Goal: Information Seeking & Learning: Learn about a topic

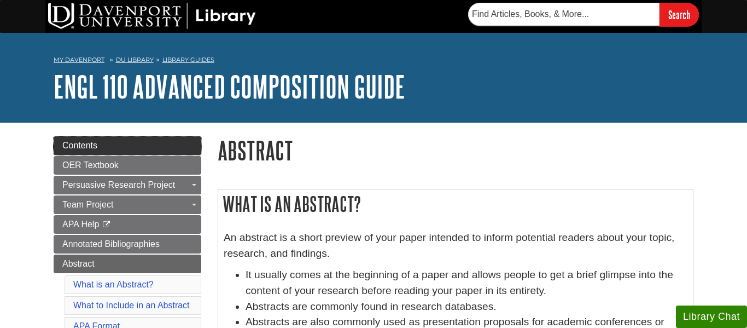
click at [128, 149] on link "Contents" at bounding box center [128, 145] width 148 height 19
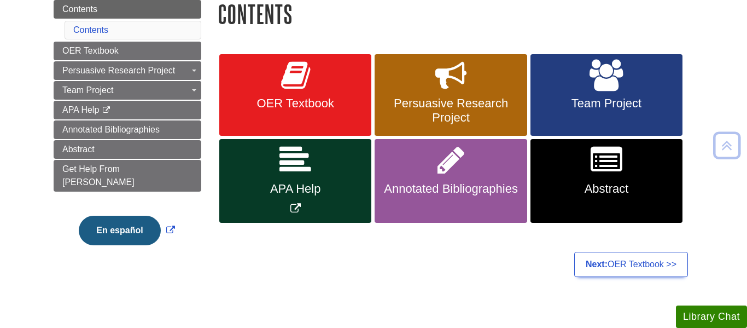
scroll to position [137, 0]
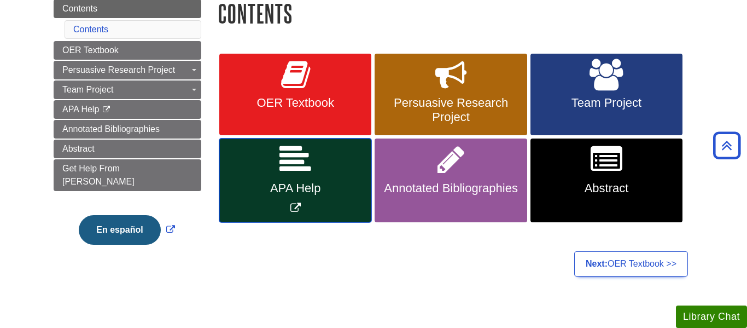
click at [330, 146] on link "APA Help" at bounding box center [295, 180] width 152 height 84
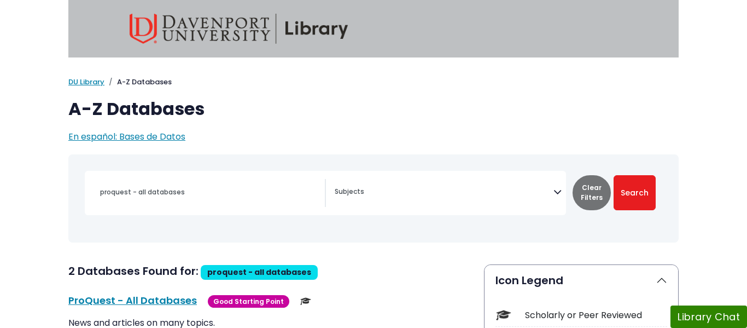
select select "Database Subject Filter"
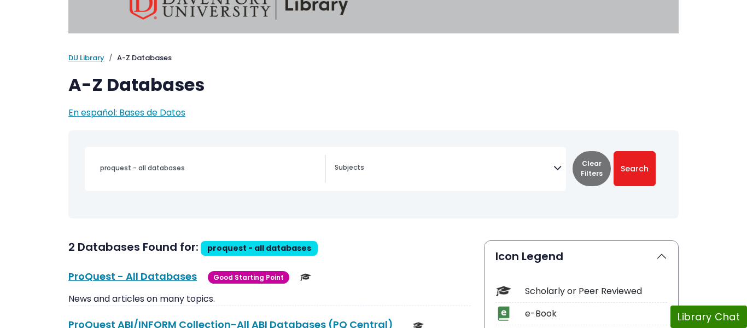
scroll to position [24, 0]
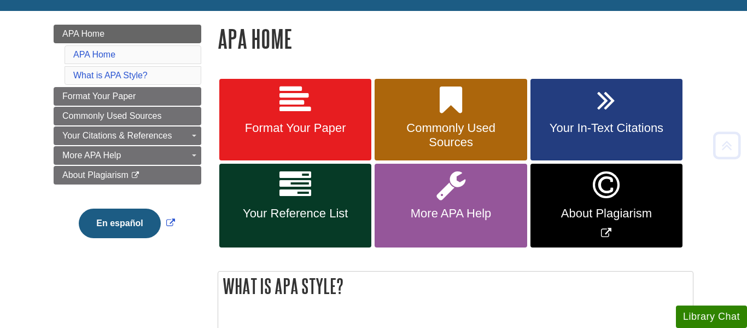
scroll to position [142, 0]
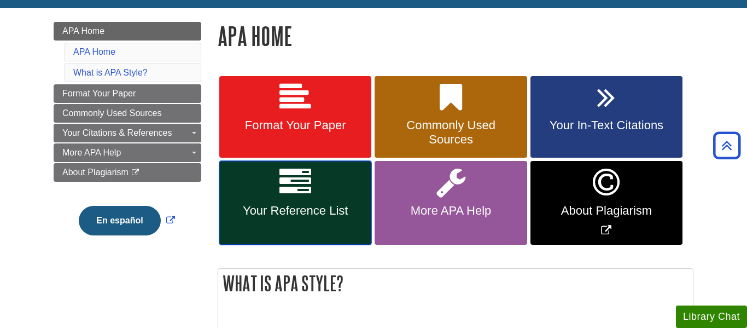
click at [300, 171] on icon at bounding box center [295, 182] width 32 height 32
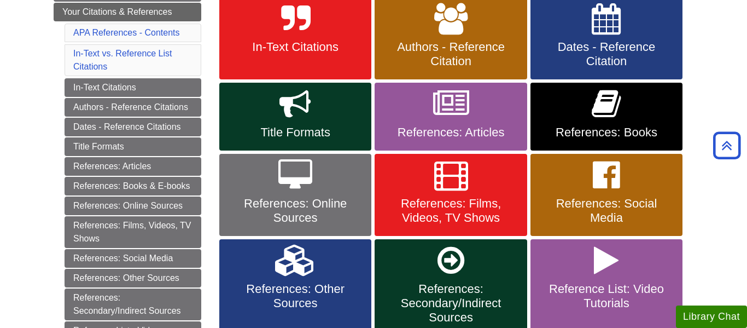
scroll to position [220, 0]
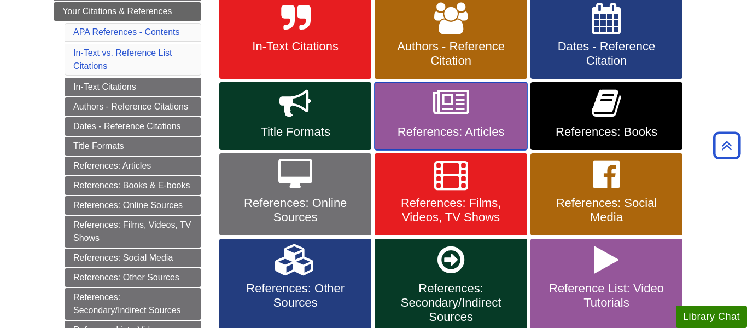
click at [439, 124] on link "References: Articles" at bounding box center [451, 116] width 152 height 68
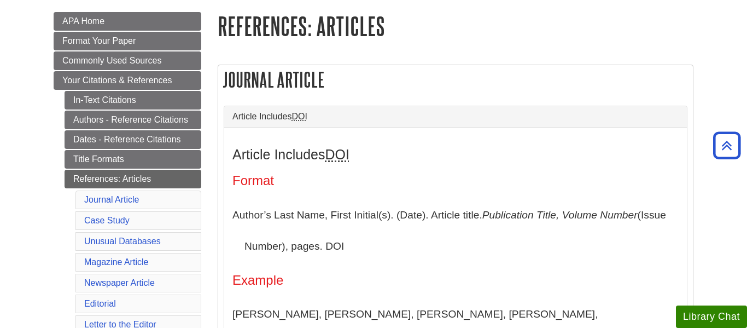
scroll to position [154, 0]
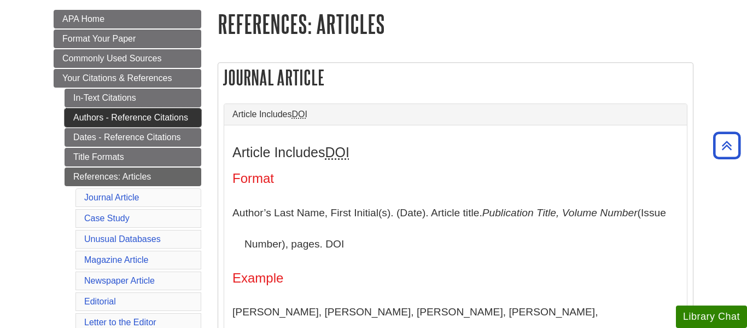
click at [149, 114] on link "Authors - Reference Citations" at bounding box center [133, 117] width 137 height 19
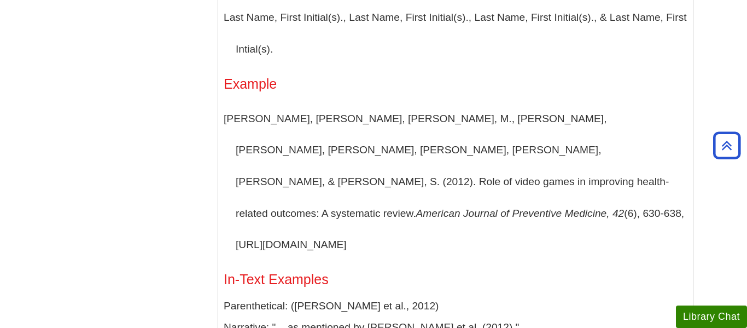
scroll to position [1143, 0]
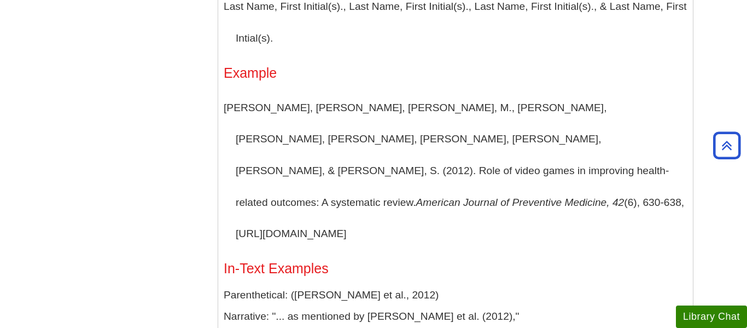
click at [325, 48] on p "Last Name, First Initial(s)., Last Name, First Initial(s)., Last Name, First In…" at bounding box center [456, 22] width 464 height 63
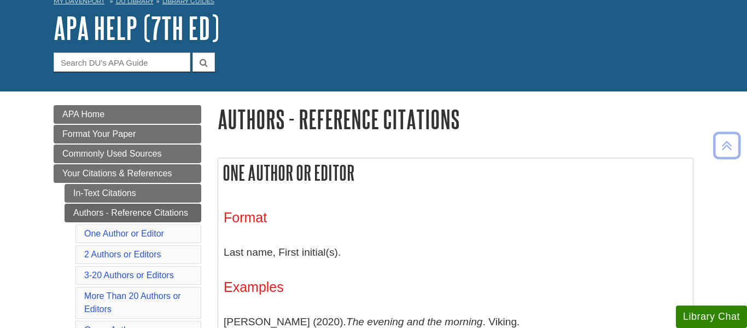
scroll to position [61, 0]
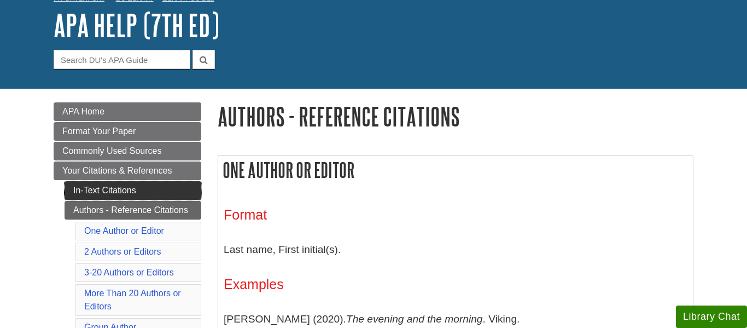
click at [148, 189] on link "In-Text Citations" at bounding box center [133, 190] width 137 height 19
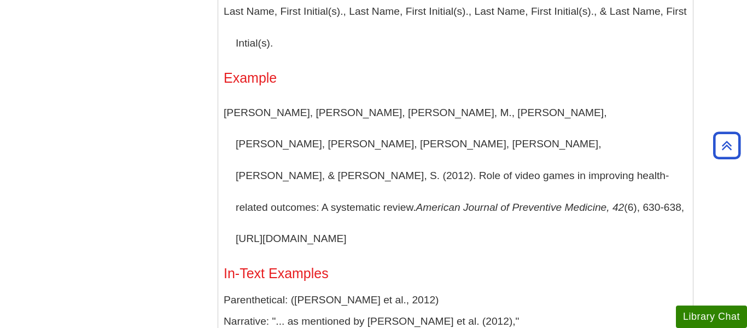
scroll to position [1135, 0]
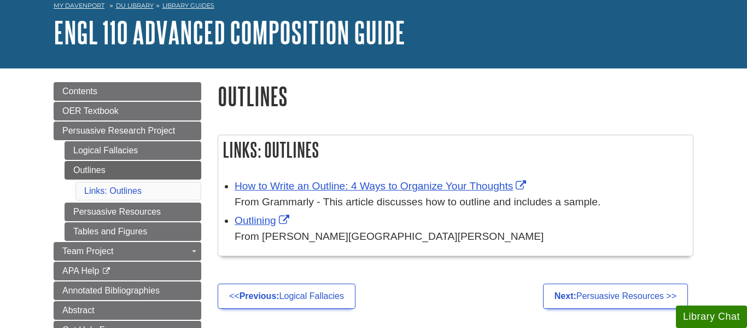
scroll to position [61, 0]
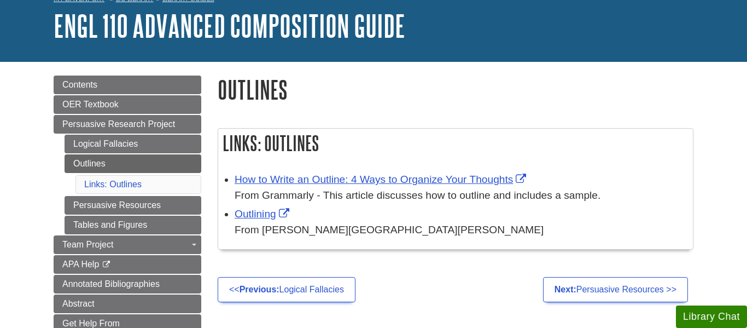
scroll to position [189, 0]
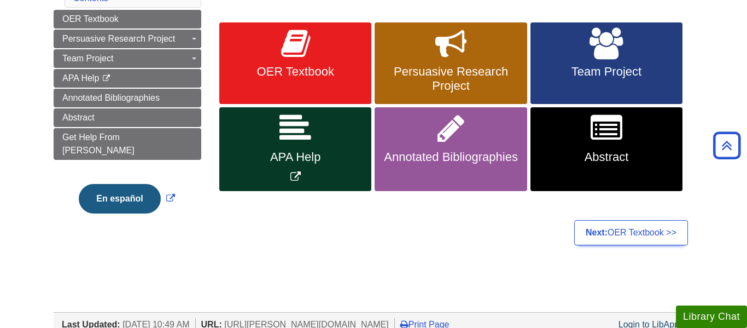
scroll to position [190, 0]
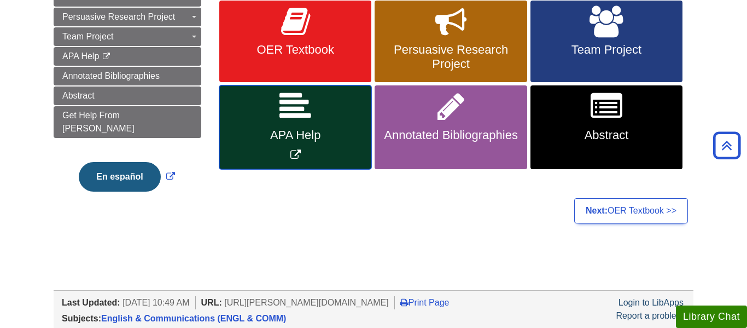
click at [258, 114] on link "APA Help" at bounding box center [295, 127] width 152 height 84
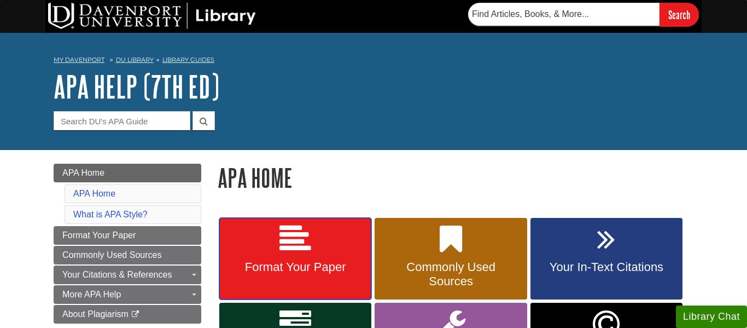
click at [294, 228] on icon at bounding box center [295, 239] width 32 height 32
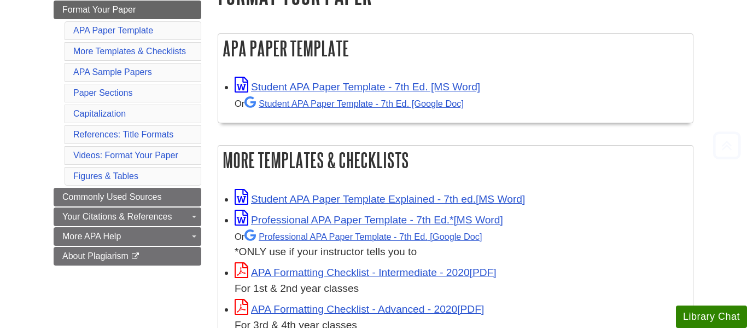
scroll to position [188, 0]
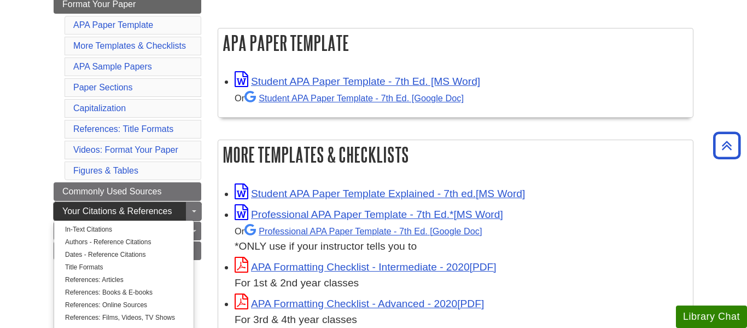
click at [177, 212] on link "Your Citations & References" at bounding box center [128, 211] width 148 height 19
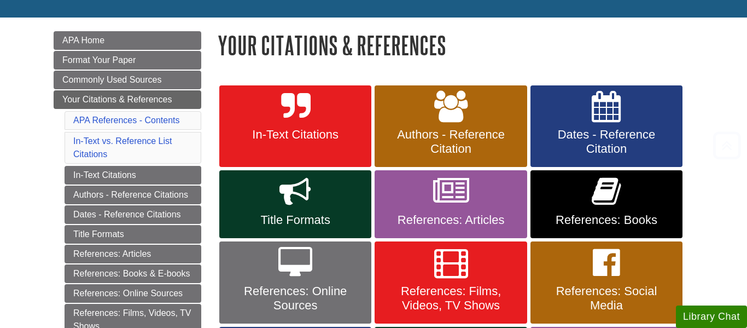
scroll to position [135, 0]
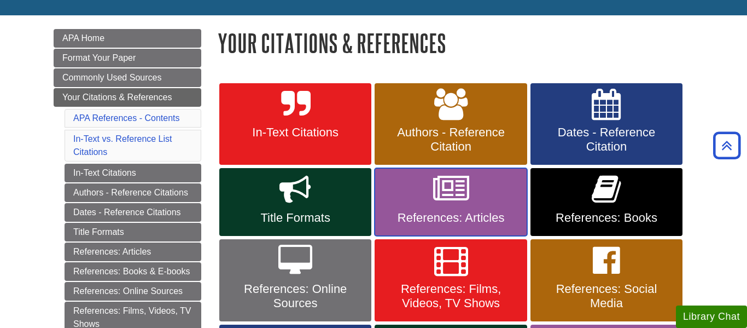
click at [463, 213] on span "References: Articles" at bounding box center [451, 218] width 136 height 14
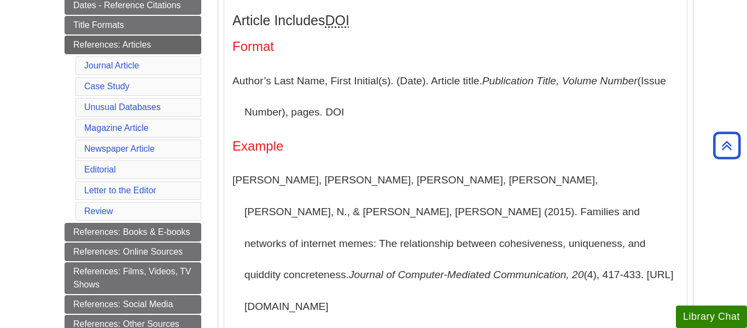
scroll to position [288, 0]
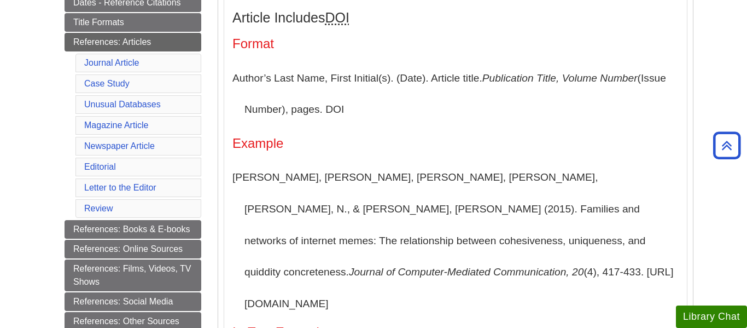
drag, startPoint x: 246, startPoint y: 273, endPoint x: 416, endPoint y: 280, distance: 170.8
click at [416, 280] on p "[PERSON_NAME], [PERSON_NAME], [PERSON_NAME], [PERSON_NAME], [PERSON_NAME], N., …" at bounding box center [455, 240] width 446 height 158
copy p "[URL][DOMAIN_NAME]"
click at [416, 280] on p "Segev, E., Nissenbaum, A., Stolero, N., & Shifman, L. (2015). Families and netw…" at bounding box center [455, 240] width 446 height 158
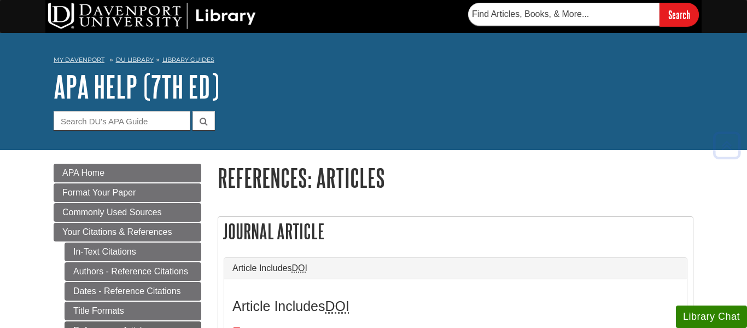
scroll to position [288, 0]
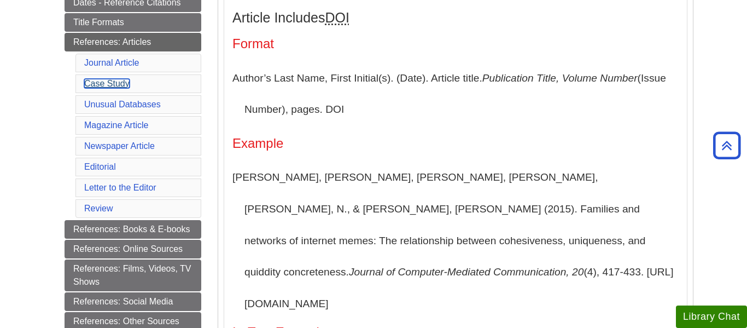
click at [121, 85] on link "Case Study" at bounding box center [106, 83] width 45 height 9
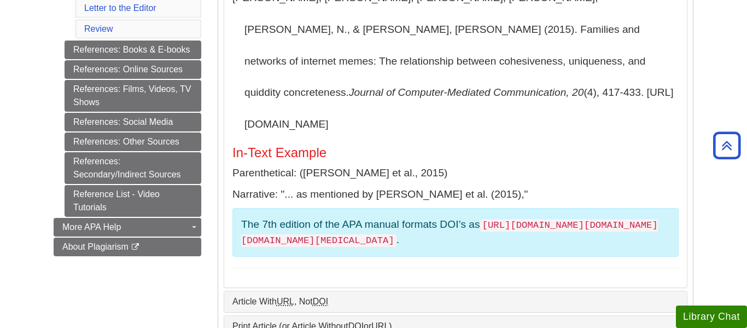
scroll to position [466, 0]
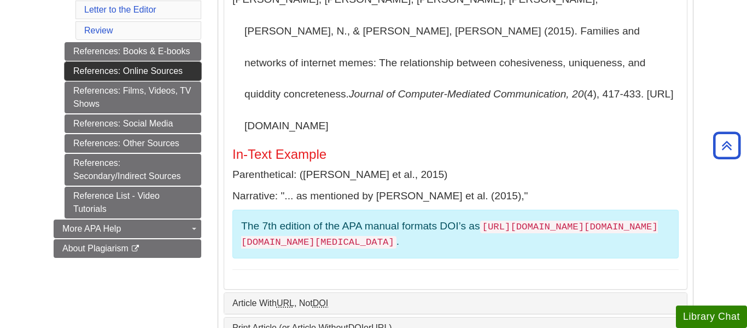
click at [116, 78] on link "References: Online Sources" at bounding box center [133, 71] width 137 height 19
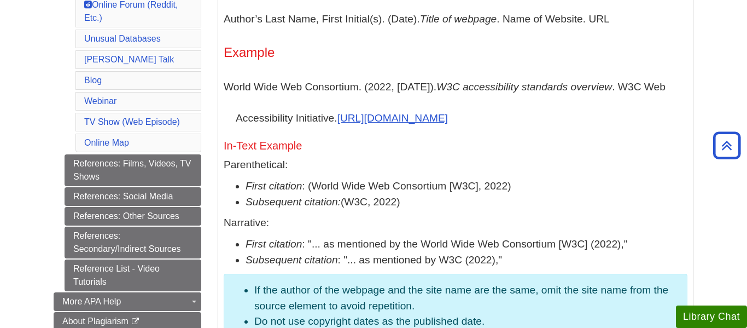
scroll to position [664, 0]
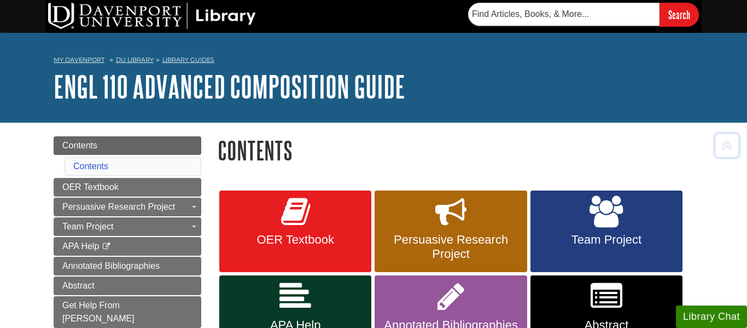
scroll to position [190, 0]
